Goal: Transaction & Acquisition: Book appointment/travel/reservation

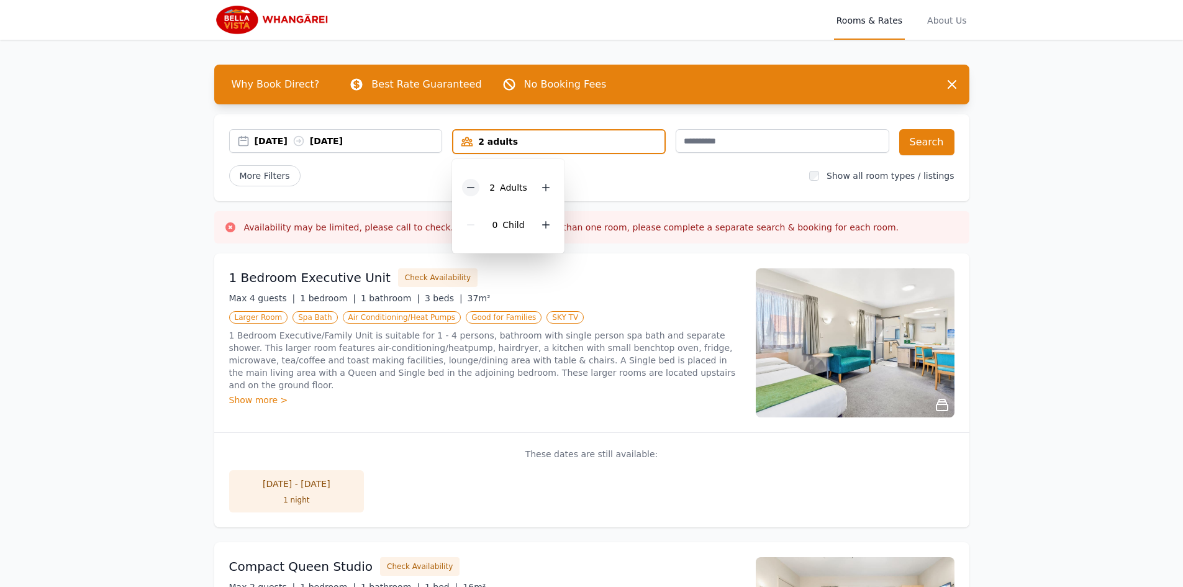
click at [468, 186] on icon at bounding box center [471, 188] width 10 height 10
click at [366, 147] on div "[DATE] [DATE]" at bounding box center [349, 141] width 188 height 12
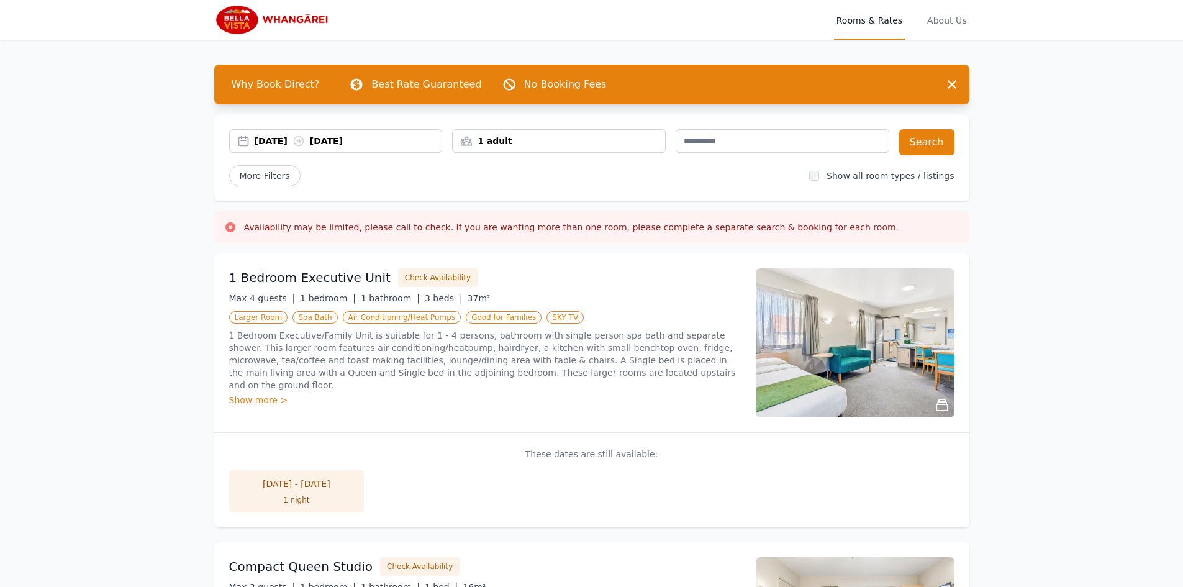
click at [427, 142] on div "[DATE] [DATE]" at bounding box center [349, 141] width 188 height 12
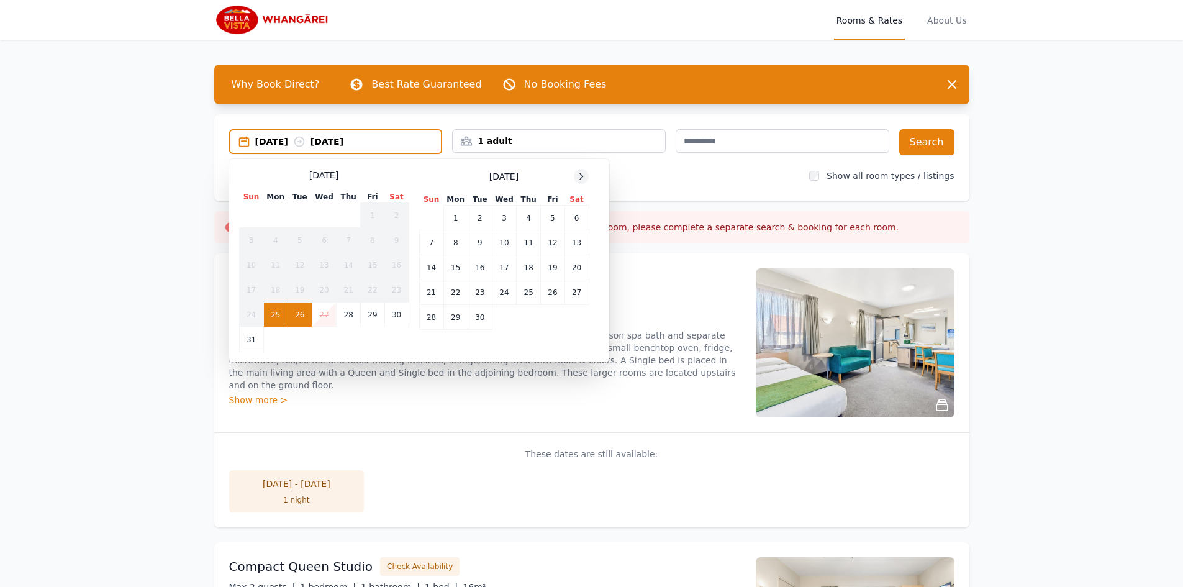
click at [578, 177] on icon at bounding box center [581, 176] width 10 height 10
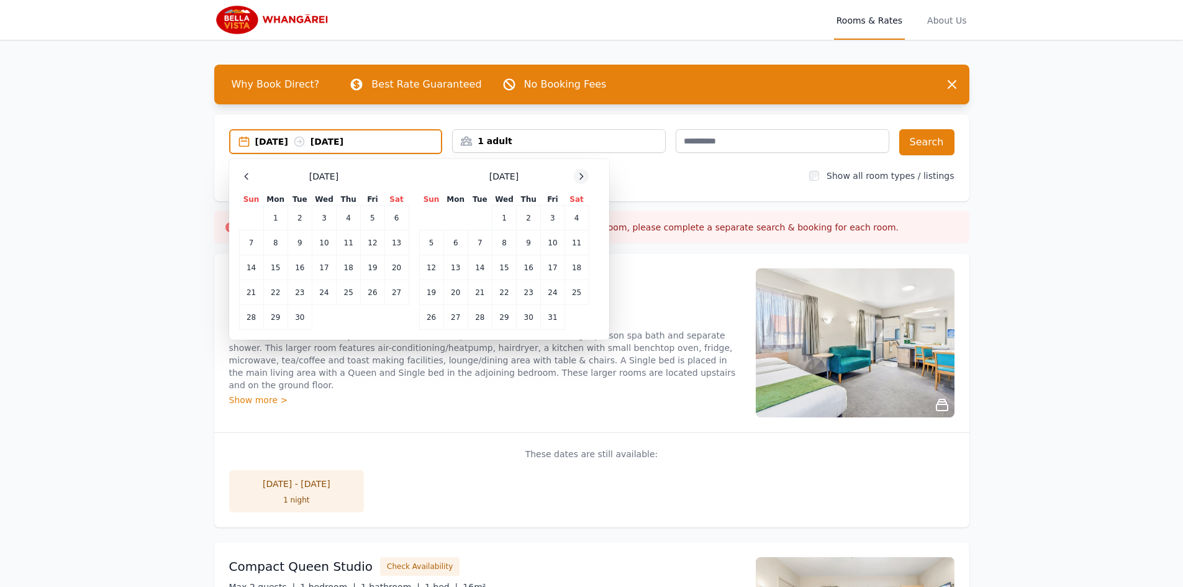
click at [578, 177] on icon at bounding box center [581, 176] width 10 height 10
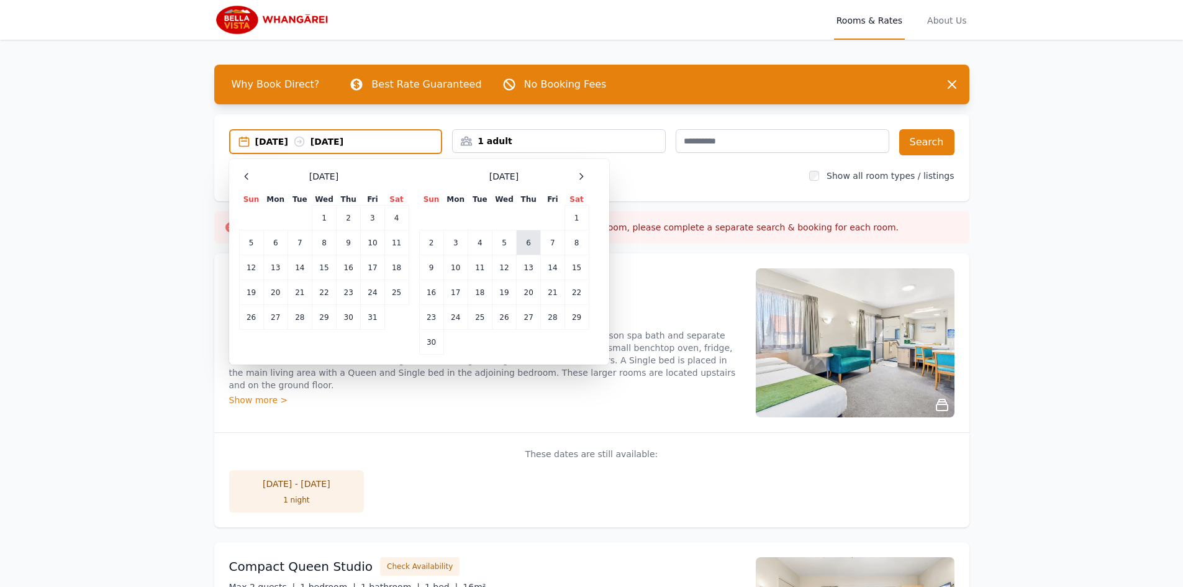
click at [527, 243] on td "6" at bounding box center [529, 242] width 24 height 25
click at [433, 270] on td "9" at bounding box center [431, 267] width 24 height 25
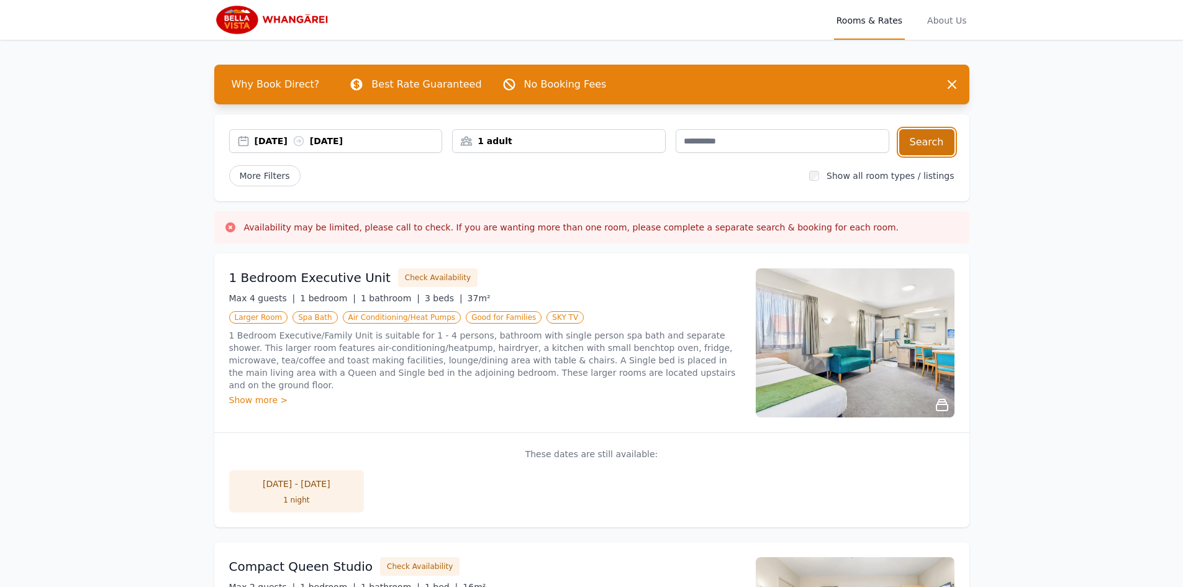
click at [935, 138] on button "Search" at bounding box center [926, 142] width 55 height 26
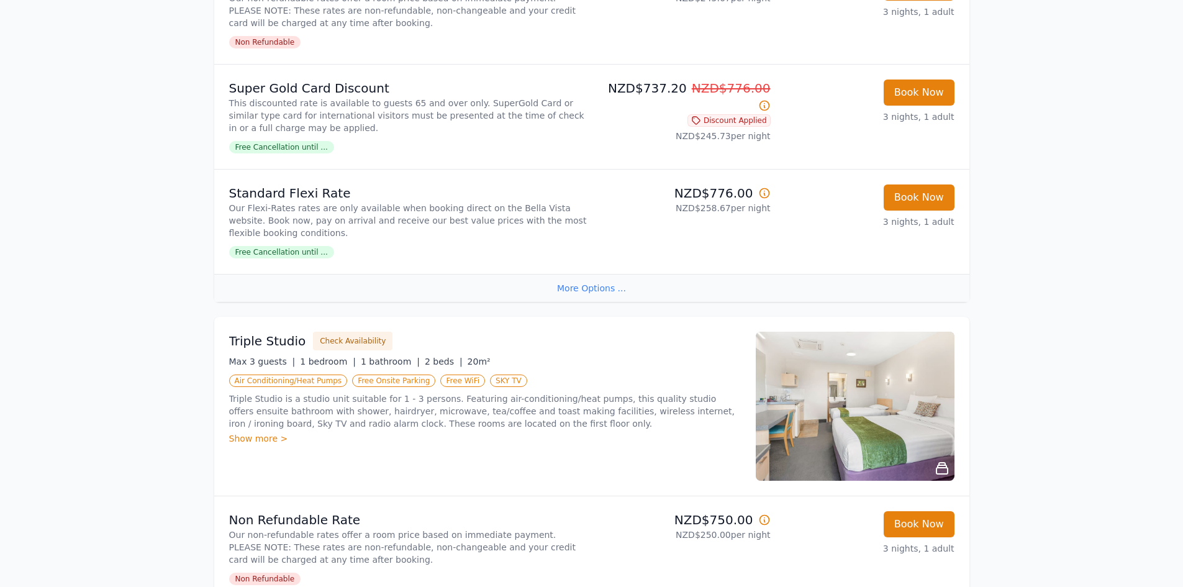
scroll to position [838, 0]
